Goal: Information Seeking & Learning: Learn about a topic

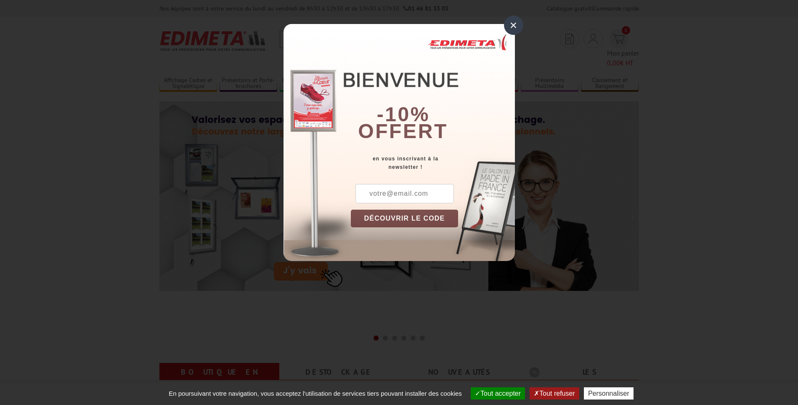
drag, startPoint x: 513, startPoint y: 29, endPoint x: 486, endPoint y: 22, distance: 28.3
click at [513, 29] on div "×" at bounding box center [513, 25] width 19 height 19
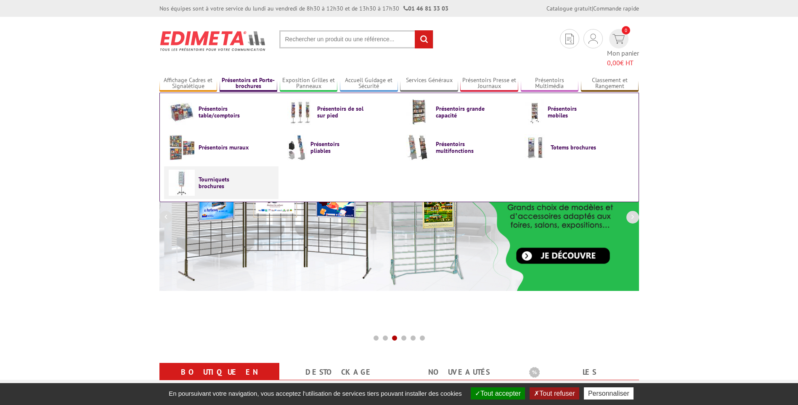
click at [210, 176] on span "Tourniquets brochures" at bounding box center [224, 182] width 50 height 13
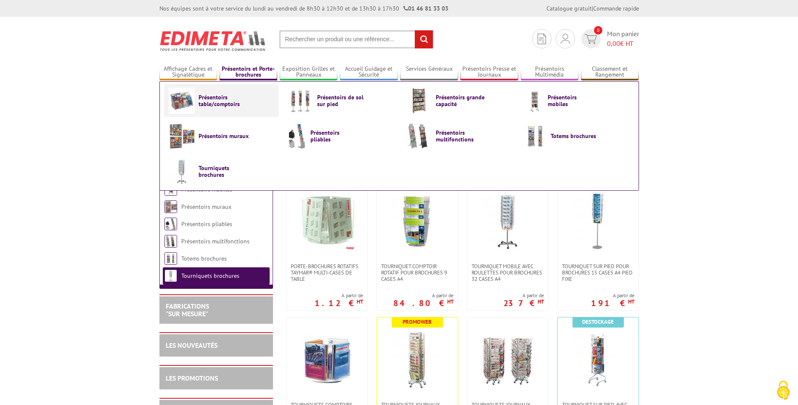
click at [222, 98] on span "Présentoirs table/comptoirs" at bounding box center [224, 100] width 50 height 13
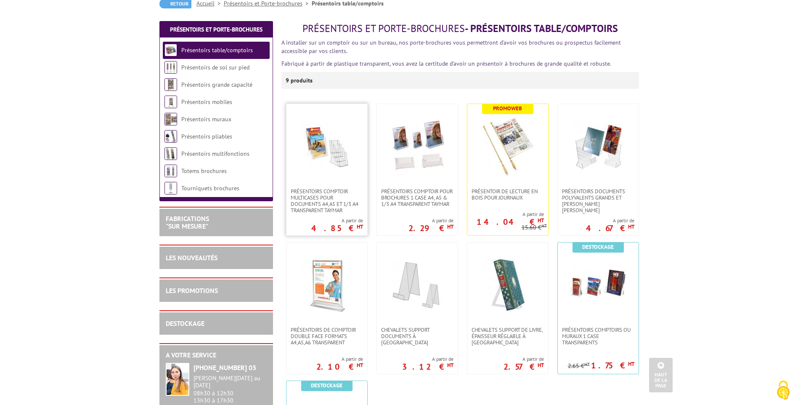
scroll to position [84, 0]
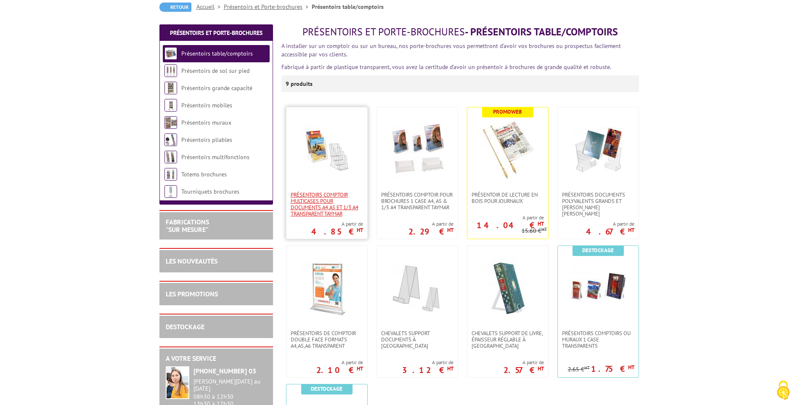
click at [315, 202] on span "Présentoirs comptoir multicases POUR DOCUMENTS A4,A5 ET 1/3 A4 TRANSPARENT TAYM…" at bounding box center [327, 203] width 72 height 25
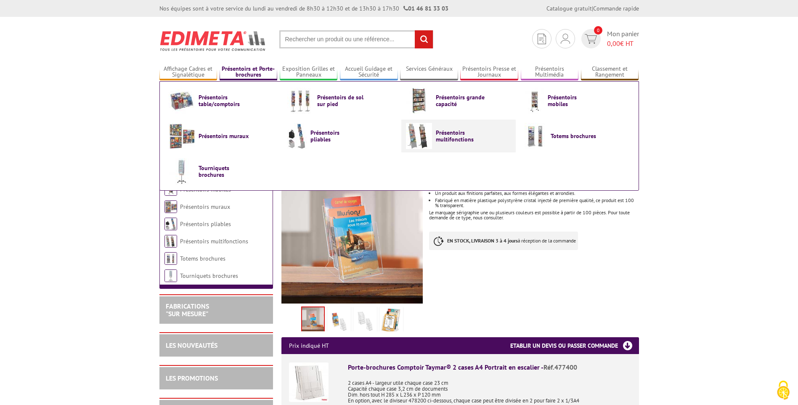
click at [433, 139] on link "Présentoirs multifonctions" at bounding box center [458, 136] width 105 height 26
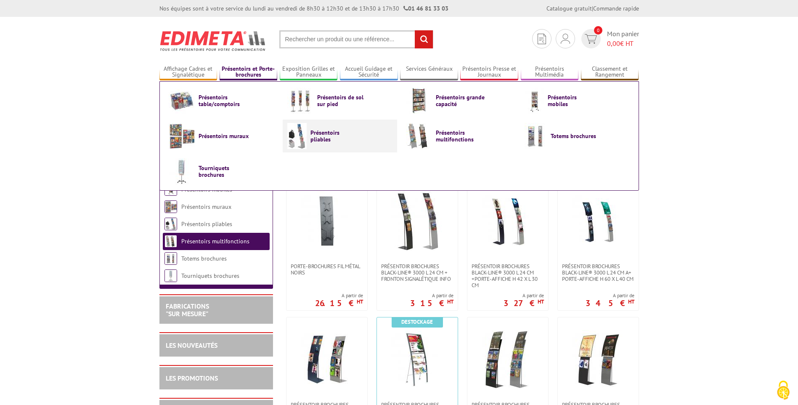
click at [347, 135] on span "Présentoirs pliables" at bounding box center [336, 135] width 50 height 13
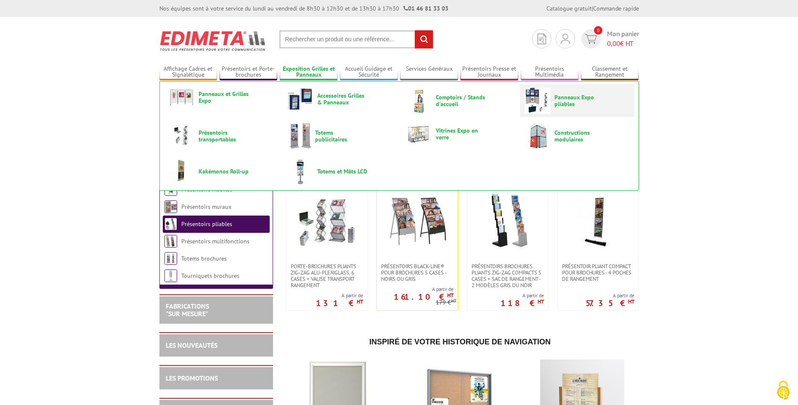
click at [559, 100] on span "Panneaux Expo pliables" at bounding box center [580, 100] width 50 height 13
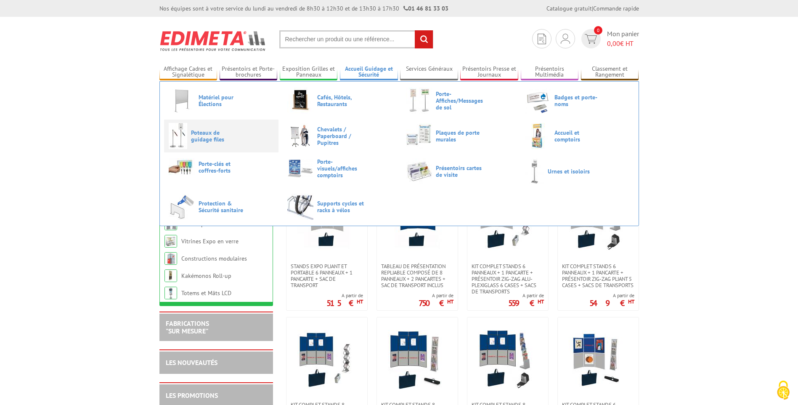
click at [239, 132] on span "Poteaux de guidage files" at bounding box center [216, 135] width 50 height 13
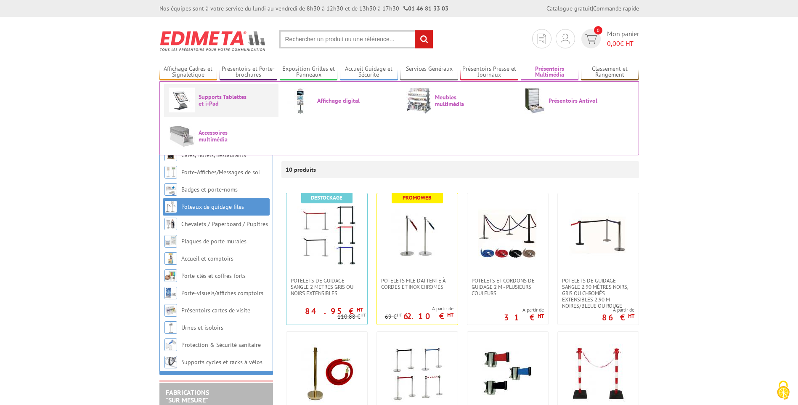
click at [203, 104] on span "Supports Tablettes et i-Pad" at bounding box center [224, 99] width 50 height 13
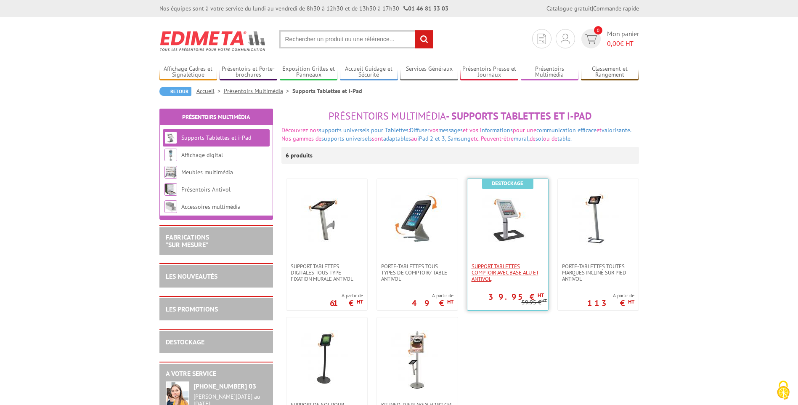
click at [480, 266] on span "Support Tablettes Comptoir avec base alu et antivol" at bounding box center [508, 272] width 72 height 19
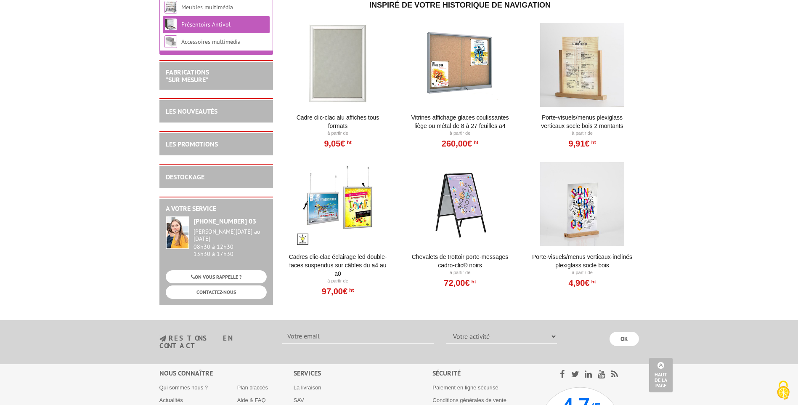
scroll to position [379, 0]
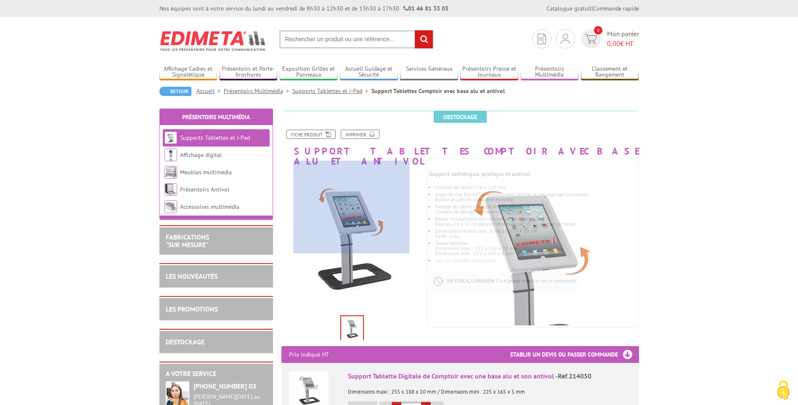
click at [352, 207] on div at bounding box center [352, 207] width 116 height 93
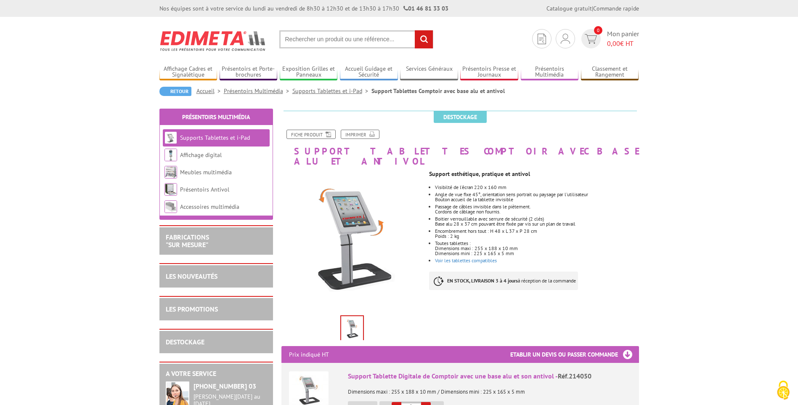
click at [351, 316] on img at bounding box center [352, 329] width 22 height 26
